Goal: Transaction & Acquisition: Purchase product/service

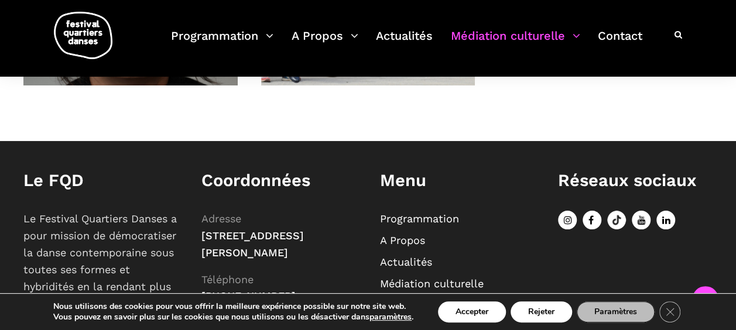
scroll to position [1409, 0]
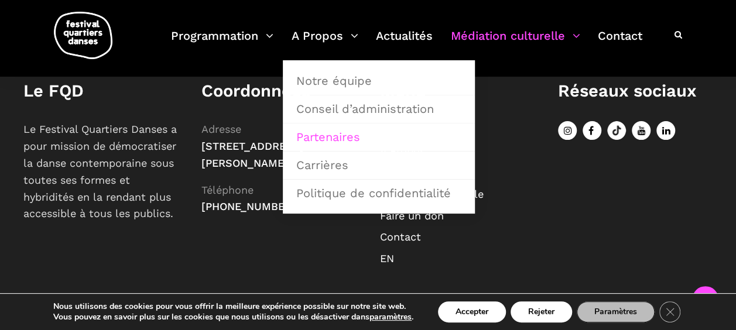
click at [332, 135] on link "Partenaires" at bounding box center [378, 136] width 179 height 27
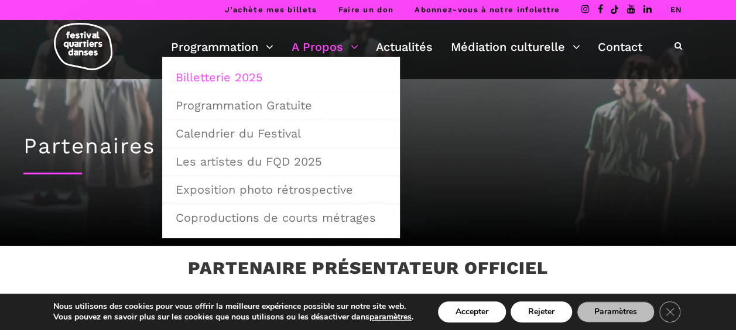
click at [239, 75] on link "Billetterie 2025" at bounding box center [281, 77] width 225 height 27
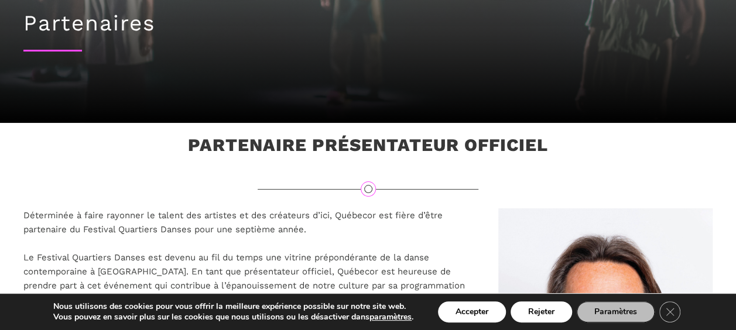
scroll to position [351, 0]
